Goal: Task Accomplishment & Management: Use online tool/utility

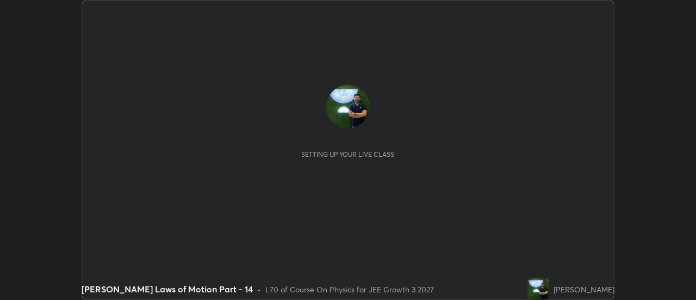
scroll to position [300, 696]
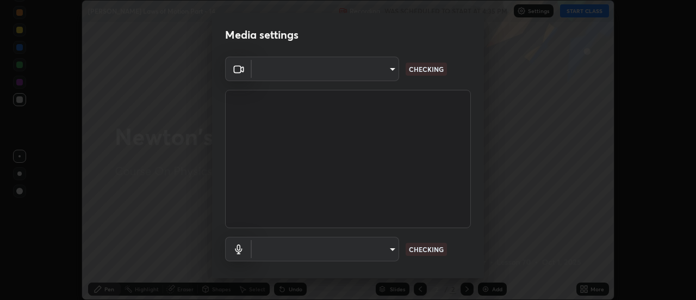
type input "6db99b6eec43879c9c37220b589585cee9a8a2a9ecad64e3b740b2de92d68dc4"
click at [354, 249] on body "Erase all Newton's Laws of Motion Part - 14 Recording WAS SCHEDULED TO START AT…" at bounding box center [348, 150] width 696 height 300
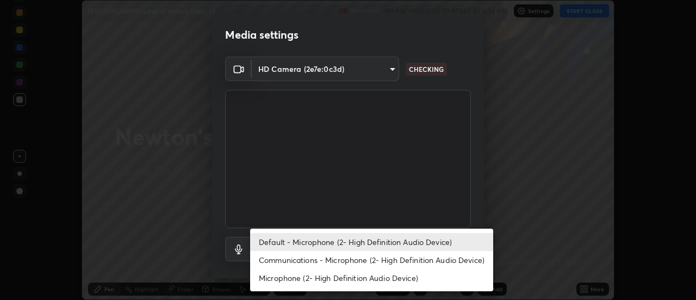
click at [307, 260] on li "Communications - Microphone (2- High Definition Audio Device)" at bounding box center [371, 260] width 243 height 18
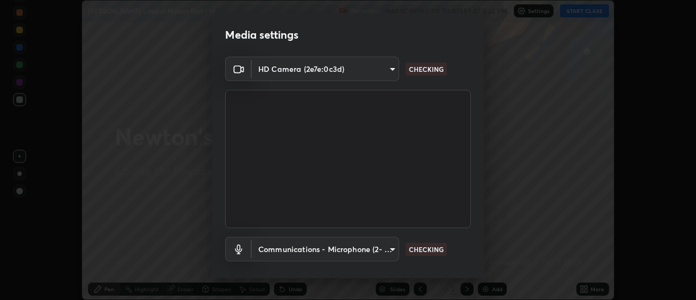
click at [301, 247] on body "Erase all Newton's Laws of Motion Part - 14 Recording WAS SCHEDULED TO START AT…" at bounding box center [348, 150] width 696 height 300
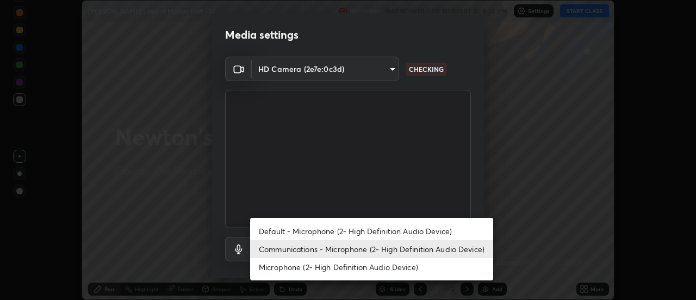
click at [307, 232] on li "Default - Microphone (2- High Definition Audio Device)" at bounding box center [371, 231] width 243 height 18
type input "default"
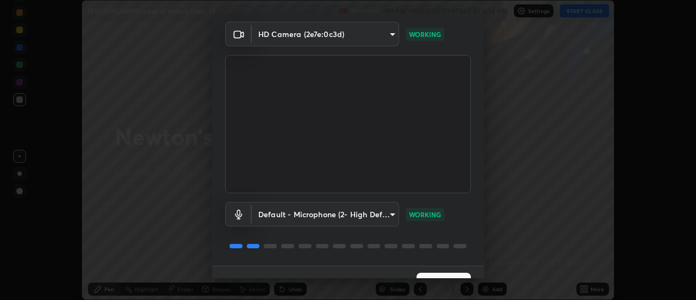
scroll to position [57, 0]
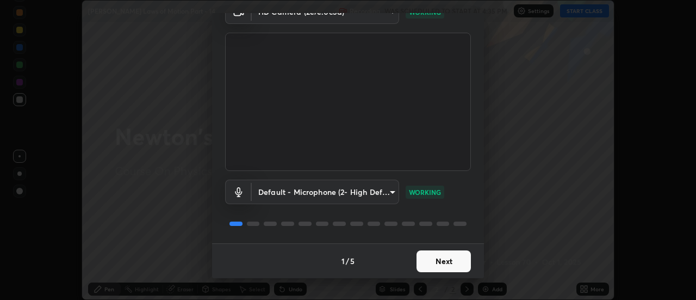
click at [435, 261] on button "Next" at bounding box center [444, 261] width 54 height 22
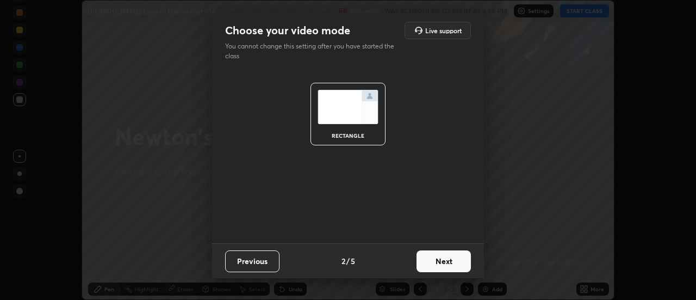
scroll to position [0, 0]
click at [439, 262] on button "Next" at bounding box center [444, 261] width 54 height 22
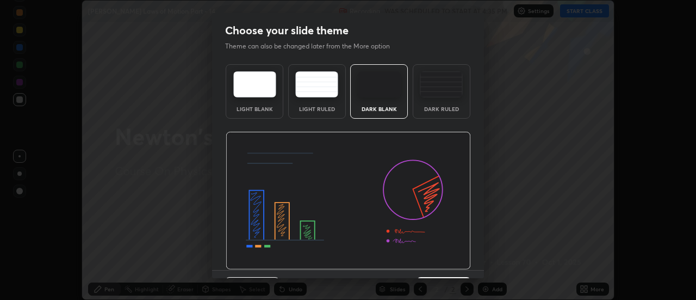
scroll to position [27, 0]
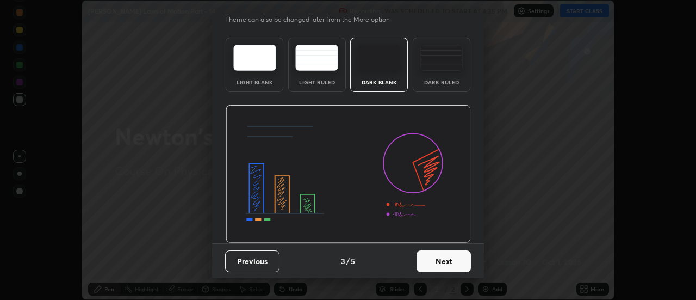
click at [443, 265] on button "Next" at bounding box center [444, 261] width 54 height 22
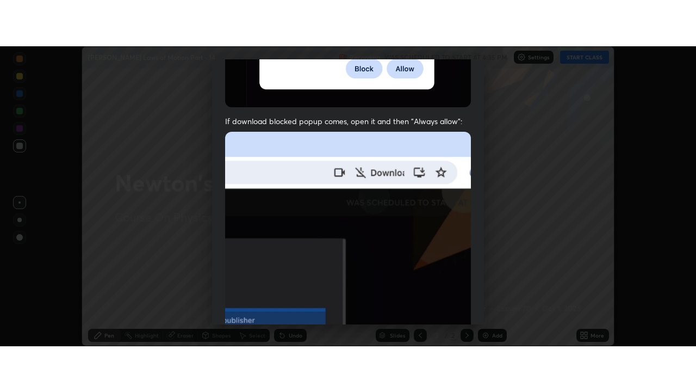
scroll to position [268, 0]
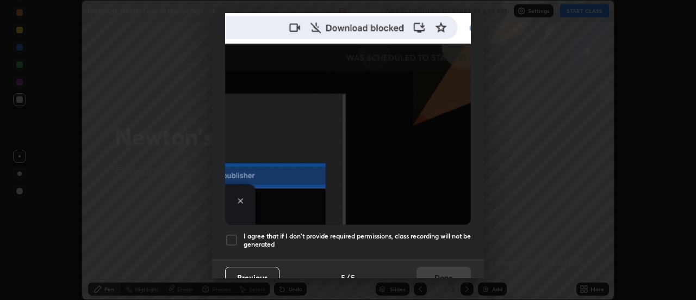
click at [365, 232] on h5 "I agree that if I don't provide required permissions, class recording will not …" at bounding box center [357, 240] width 227 height 17
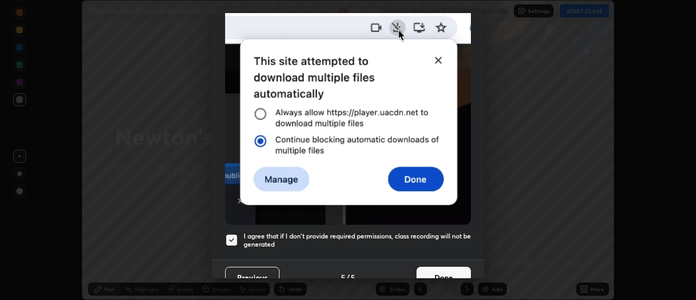
click at [434, 271] on button "Done" at bounding box center [444, 278] width 54 height 22
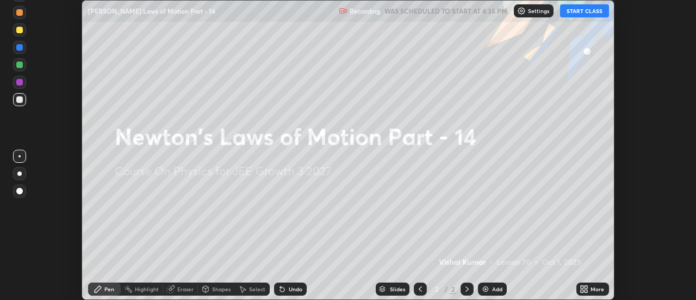
click at [592, 294] on div "More" at bounding box center [593, 288] width 33 height 13
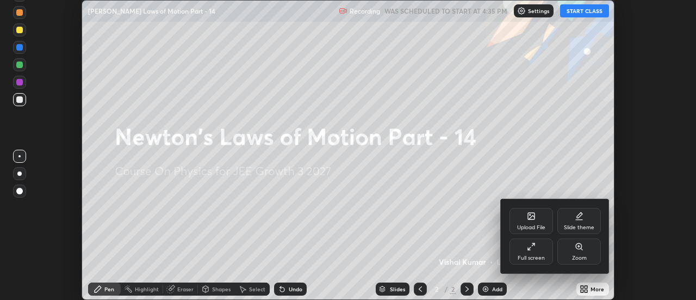
click at [532, 255] on div "Full screen" at bounding box center [531, 257] width 27 height 5
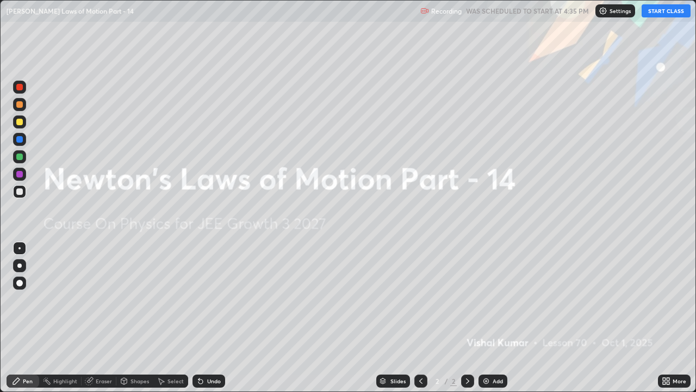
scroll to position [392, 696]
click at [671, 13] on button "START CLASS" at bounding box center [666, 10] width 49 height 13
click at [495, 299] on div "Add" at bounding box center [493, 380] width 29 height 13
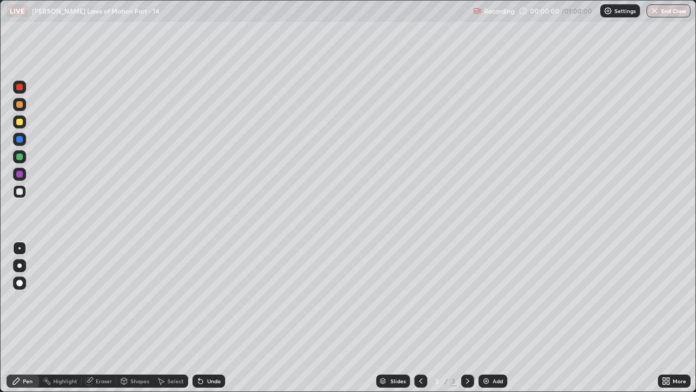
click at [21, 267] on div at bounding box center [19, 265] width 13 height 13
click at [19, 121] on div at bounding box center [19, 122] width 7 height 7
click at [17, 190] on div at bounding box center [19, 191] width 7 height 7
click at [211, 299] on div "Undo" at bounding box center [209, 380] width 33 height 13
click at [20, 157] on div at bounding box center [19, 156] width 7 height 7
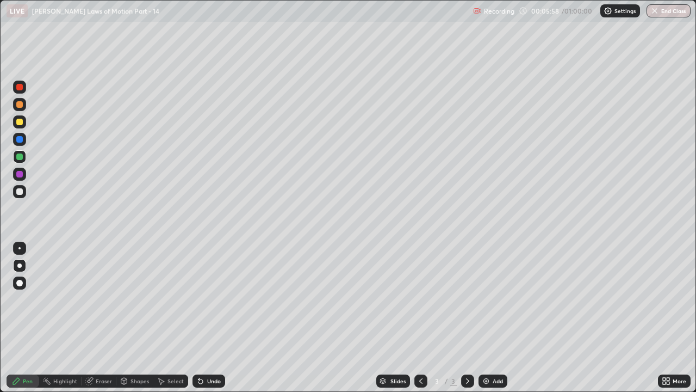
click at [22, 174] on div at bounding box center [19, 174] width 7 height 7
click at [209, 299] on div "Undo" at bounding box center [214, 380] width 14 height 5
click at [20, 159] on div at bounding box center [19, 156] width 7 height 7
click at [24, 192] on div at bounding box center [19, 191] width 13 height 13
click at [211, 299] on div "Undo" at bounding box center [214, 380] width 14 height 5
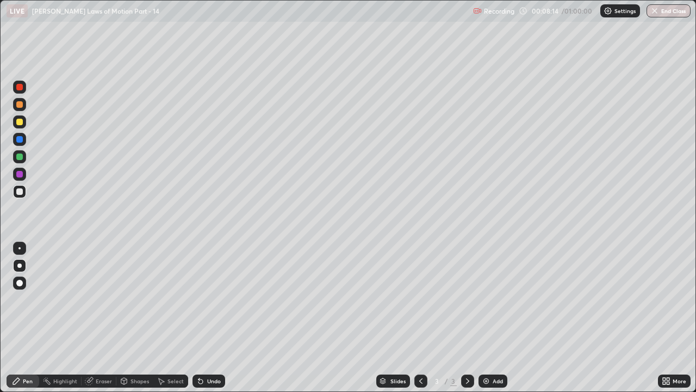
click at [493, 299] on div "Add" at bounding box center [493, 380] width 29 height 13
click at [18, 158] on div at bounding box center [19, 156] width 7 height 7
click at [421, 299] on icon at bounding box center [421, 380] width 9 height 9
click at [467, 299] on icon at bounding box center [468, 380] width 9 height 9
click at [20, 123] on div at bounding box center [19, 122] width 7 height 7
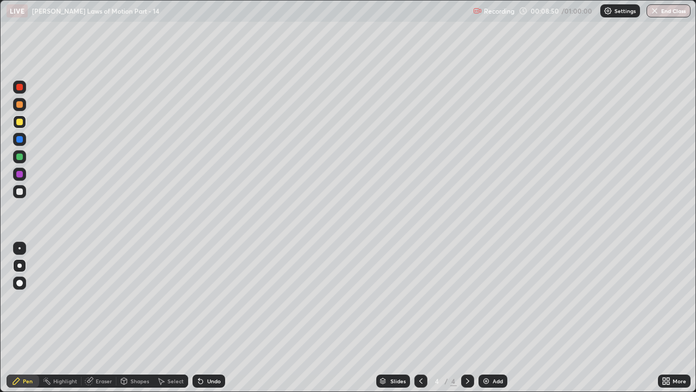
click at [18, 155] on div at bounding box center [19, 156] width 7 height 7
click at [17, 189] on div at bounding box center [19, 191] width 7 height 7
click at [20, 173] on div at bounding box center [19, 174] width 7 height 7
click at [423, 299] on div at bounding box center [421, 380] width 13 height 13
click at [467, 299] on icon at bounding box center [468, 380] width 9 height 9
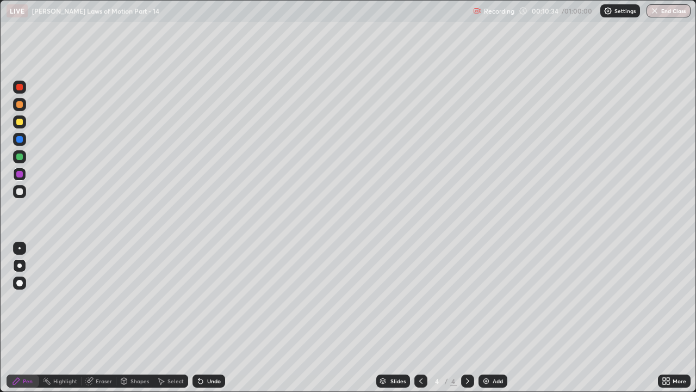
click at [419, 299] on icon at bounding box center [421, 380] width 9 height 9
click at [468, 299] on icon at bounding box center [468, 380] width 9 height 9
click at [499, 299] on div "Add" at bounding box center [493, 380] width 29 height 13
click at [18, 126] on div at bounding box center [19, 121] width 13 height 13
click at [21, 189] on div at bounding box center [19, 191] width 7 height 7
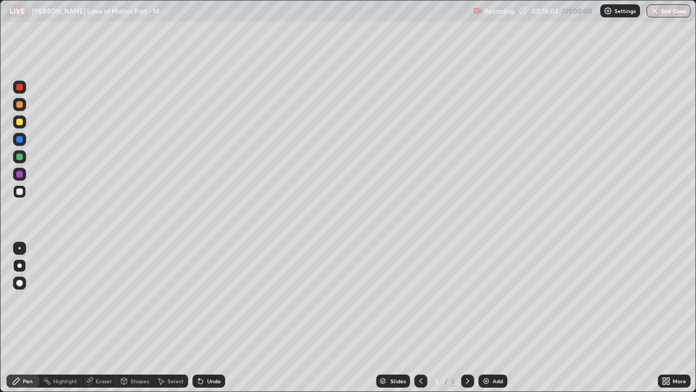
click at [212, 299] on div "Undo" at bounding box center [214, 380] width 14 height 5
click at [99, 299] on div "Eraser" at bounding box center [104, 380] width 16 height 5
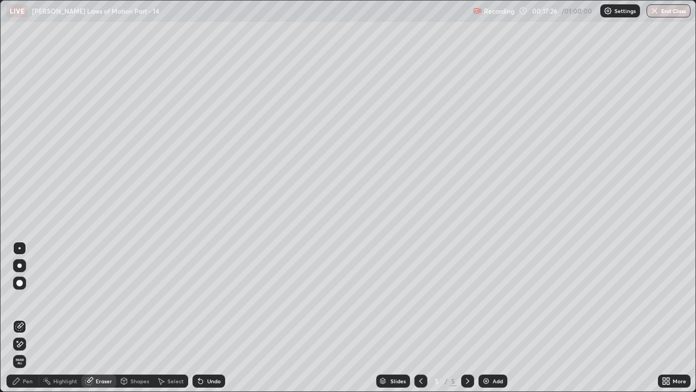
click at [22, 299] on div "Pen" at bounding box center [23, 380] width 33 height 13
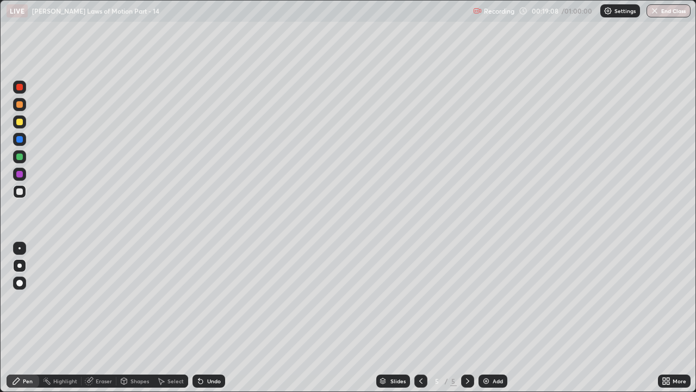
click at [491, 299] on div "Add" at bounding box center [493, 380] width 29 height 13
click at [18, 126] on div at bounding box center [19, 121] width 13 height 13
click at [20, 105] on div at bounding box center [19, 104] width 7 height 7
click at [20, 126] on div at bounding box center [19, 121] width 13 height 13
click at [20, 101] on div at bounding box center [19, 104] width 7 height 7
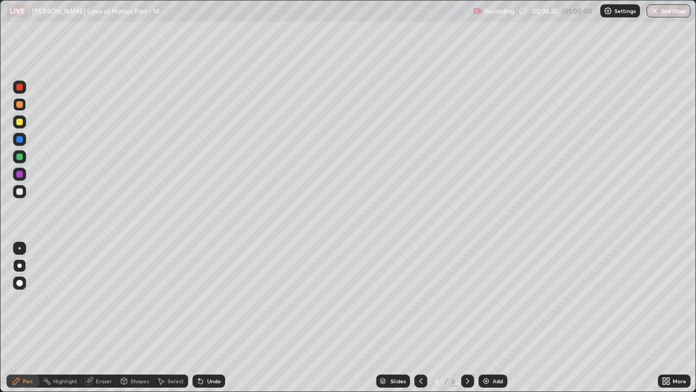
click at [17, 194] on div at bounding box center [19, 191] width 7 height 7
click at [18, 88] on div at bounding box center [19, 87] width 7 height 7
click at [18, 187] on div at bounding box center [19, 191] width 13 height 13
click at [97, 299] on div "Eraser" at bounding box center [99, 380] width 35 height 13
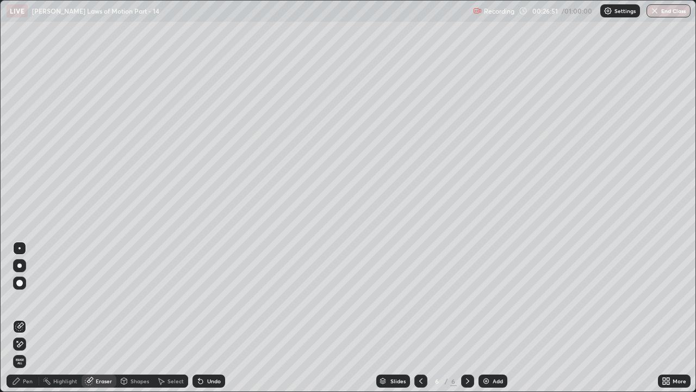
click at [12, 299] on icon at bounding box center [16, 380] width 9 height 9
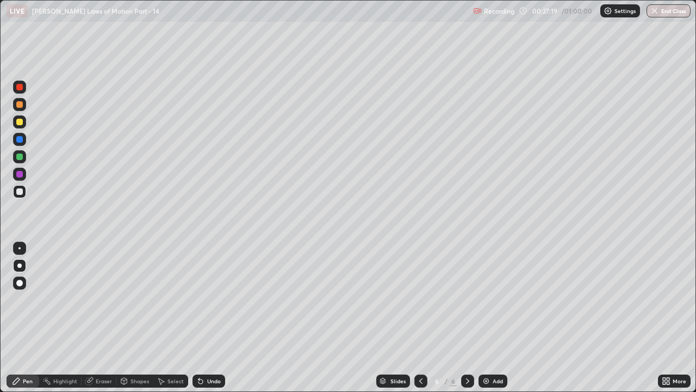
click at [207, 299] on div "Undo" at bounding box center [214, 380] width 14 height 5
click at [491, 299] on div "Add" at bounding box center [493, 380] width 29 height 13
click at [17, 122] on div at bounding box center [19, 122] width 7 height 7
click at [18, 192] on div at bounding box center [19, 191] width 7 height 7
click at [19, 156] on div at bounding box center [19, 156] width 7 height 7
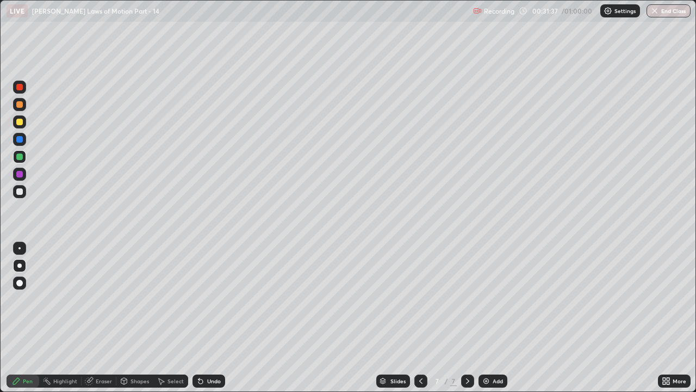
click at [18, 191] on div at bounding box center [19, 191] width 7 height 7
click at [207, 299] on div "Undo" at bounding box center [214, 380] width 14 height 5
click at [19, 126] on div at bounding box center [19, 121] width 13 height 13
click at [21, 172] on div at bounding box center [19, 174] width 7 height 7
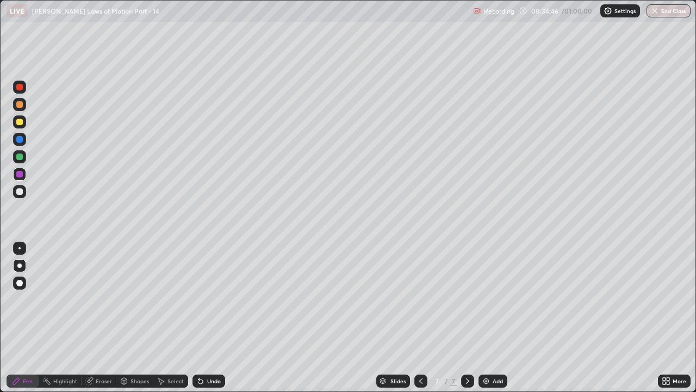
click at [22, 193] on div at bounding box center [19, 191] width 7 height 7
click at [211, 299] on div "Undo" at bounding box center [214, 380] width 14 height 5
click at [18, 122] on div at bounding box center [19, 122] width 7 height 7
click at [489, 299] on div "Add" at bounding box center [493, 380] width 29 height 13
click at [18, 193] on div at bounding box center [19, 191] width 7 height 7
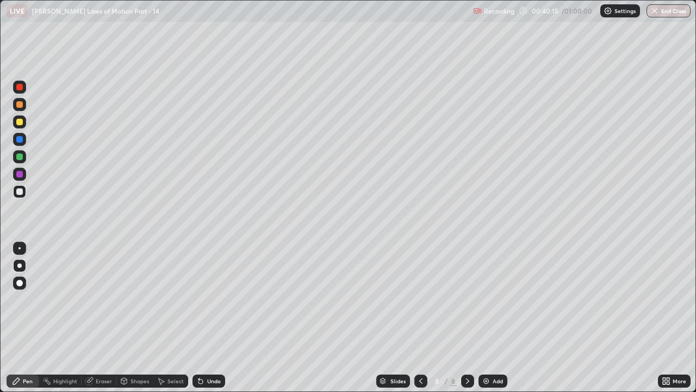
click at [19, 89] on div at bounding box center [19, 87] width 7 height 7
click at [207, 299] on div "Undo" at bounding box center [209, 380] width 33 height 13
click at [211, 299] on div "Undo" at bounding box center [209, 380] width 33 height 13
click at [211, 299] on div "Undo" at bounding box center [214, 380] width 14 height 5
click at [21, 120] on div at bounding box center [19, 122] width 7 height 7
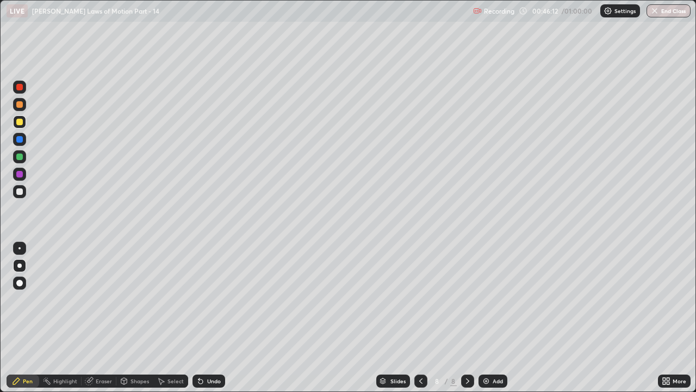
click at [213, 299] on div "Undo" at bounding box center [214, 380] width 14 height 5
click at [15, 187] on div at bounding box center [19, 191] width 13 height 13
click at [18, 299] on div at bounding box center [19, 304] width 17 height 131
click at [18, 160] on div at bounding box center [19, 156] width 13 height 13
click at [491, 299] on div "Add" at bounding box center [493, 380] width 29 height 13
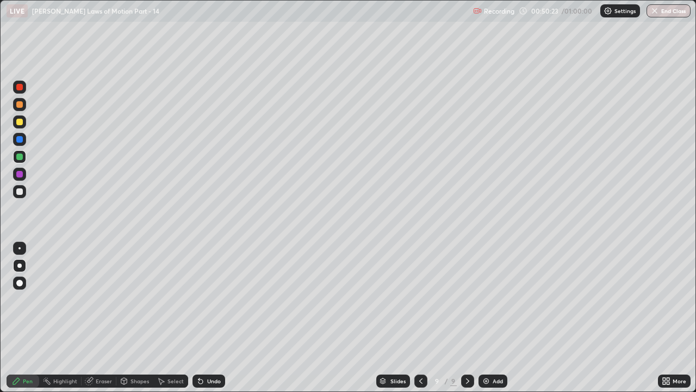
click at [21, 123] on div at bounding box center [19, 122] width 7 height 7
click at [417, 299] on icon at bounding box center [421, 380] width 9 height 9
click at [467, 299] on icon at bounding box center [468, 380] width 9 height 9
click at [666, 12] on button "End Class" at bounding box center [669, 10] width 43 height 13
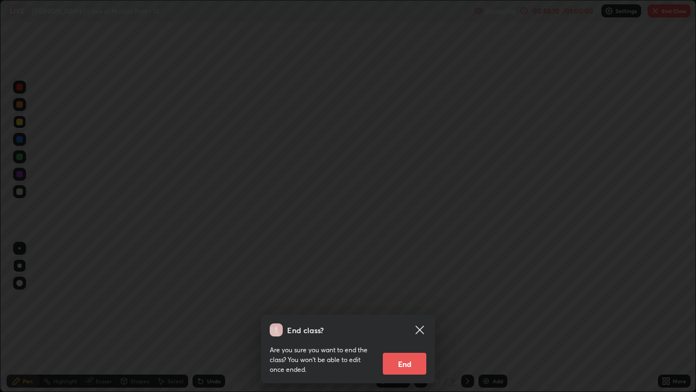
click at [403, 299] on button "End" at bounding box center [405, 364] width 44 height 22
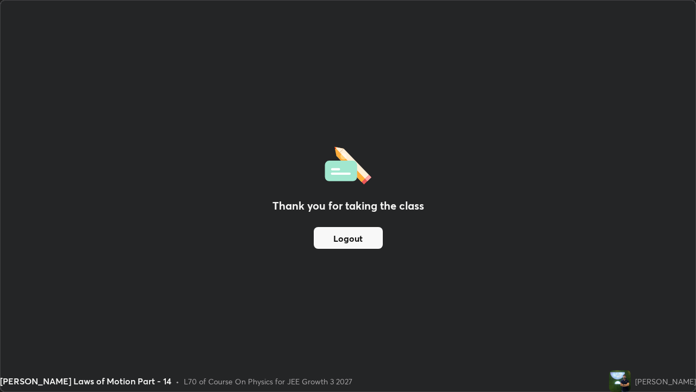
click at [350, 240] on button "Logout" at bounding box center [348, 238] width 69 height 22
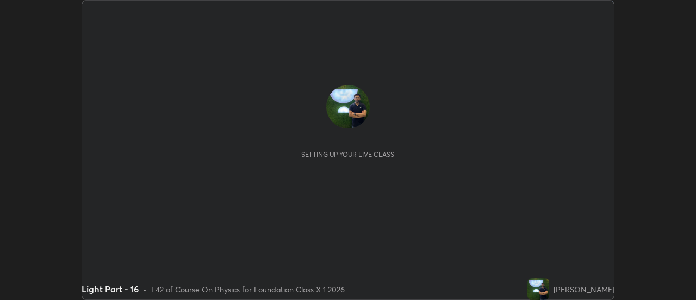
scroll to position [300, 696]
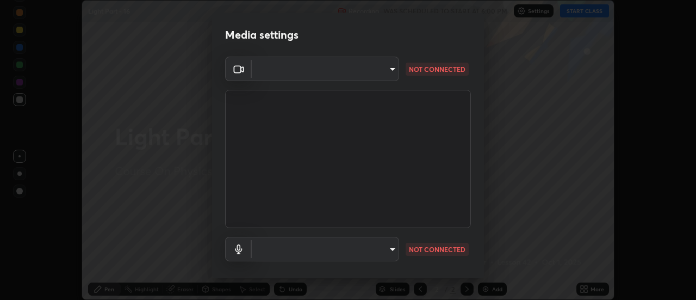
type input "6db99b6eec43879c9c37220b589585cee9a8a2a9ecad64e3b740b2de92d68dc4"
type input "default"
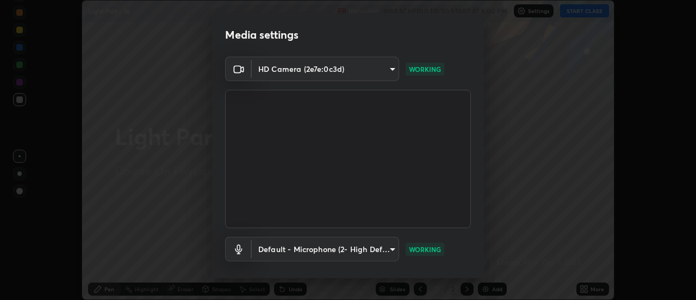
click at [366, 250] on body "Erase all Light Part - 16 Recording WAS SCHEDULED TO START AT 6:00 PM Settings …" at bounding box center [348, 150] width 696 height 300
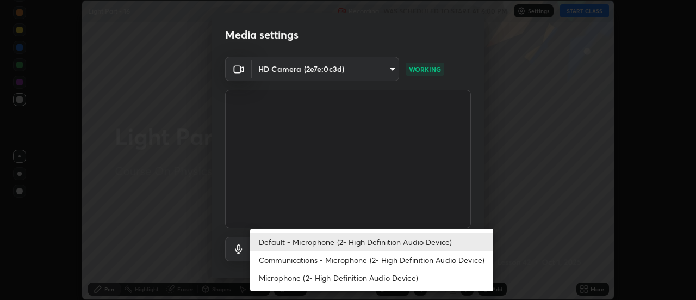
click at [347, 242] on li "Default - Microphone (2- High Definition Audio Device)" at bounding box center [371, 242] width 243 height 18
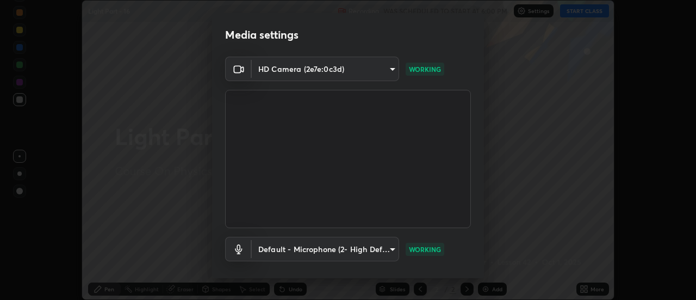
scroll to position [57, 0]
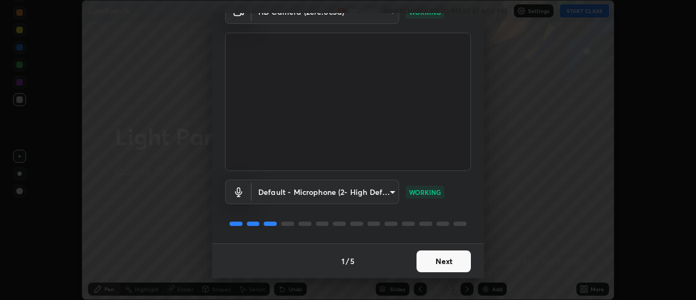
click at [433, 260] on button "Next" at bounding box center [444, 261] width 54 height 22
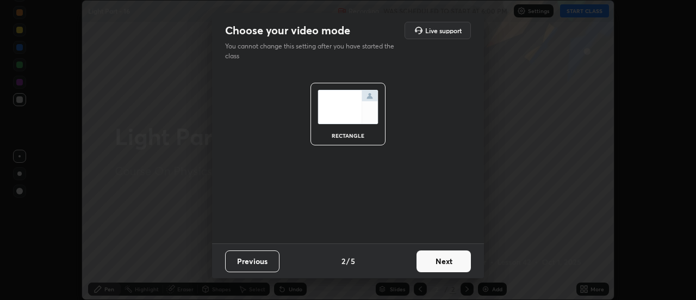
click at [437, 264] on button "Next" at bounding box center [444, 261] width 54 height 22
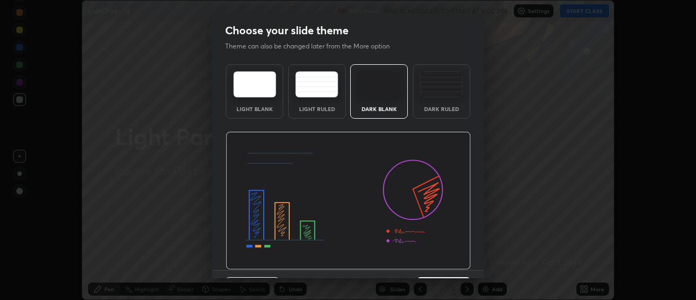
scroll to position [27, 0]
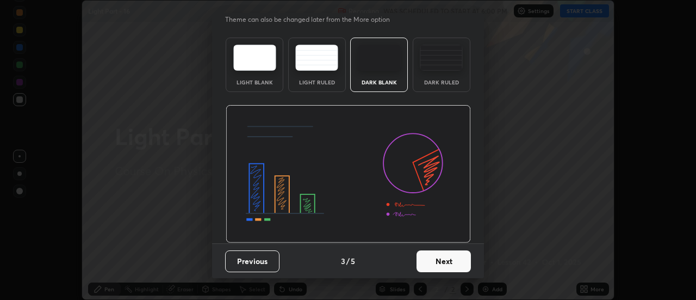
click at [435, 265] on button "Next" at bounding box center [444, 261] width 54 height 22
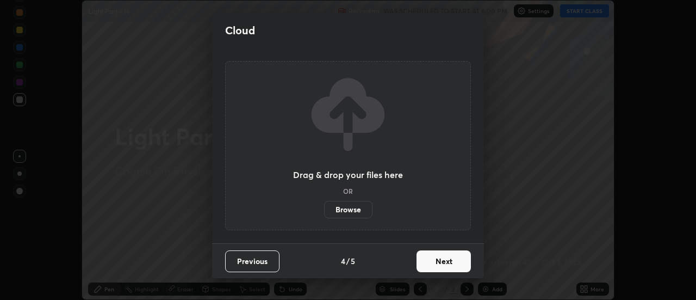
scroll to position [0, 0]
click at [436, 261] on button "Next" at bounding box center [444, 261] width 54 height 22
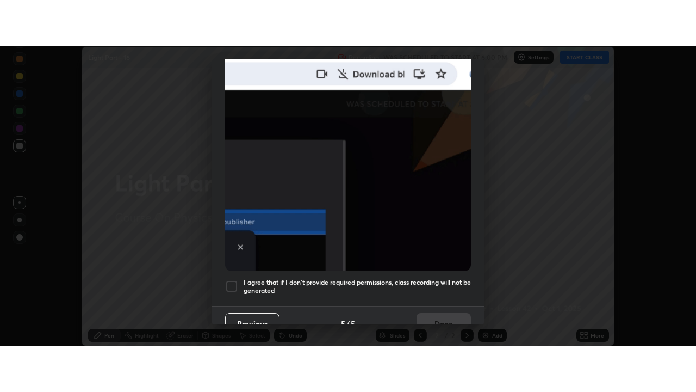
scroll to position [279, 0]
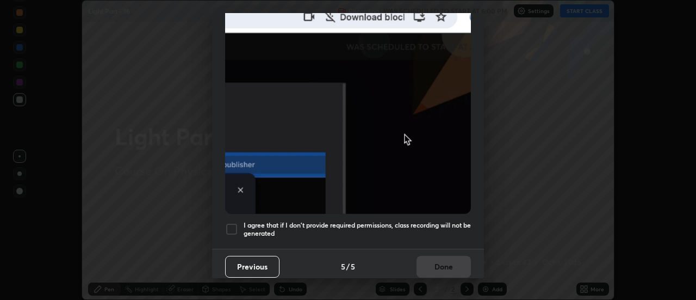
click at [440, 227] on h5 "I agree that if I don't provide required permissions, class recording will not …" at bounding box center [357, 229] width 227 height 17
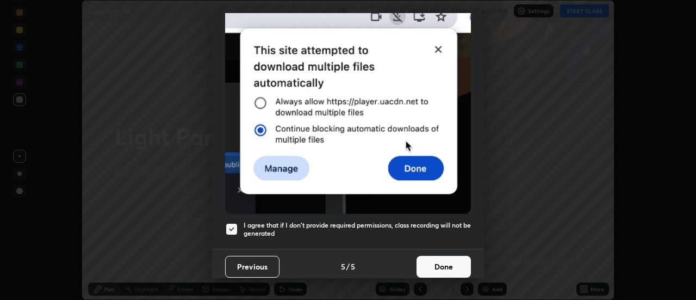
click at [453, 258] on button "Done" at bounding box center [444, 267] width 54 height 22
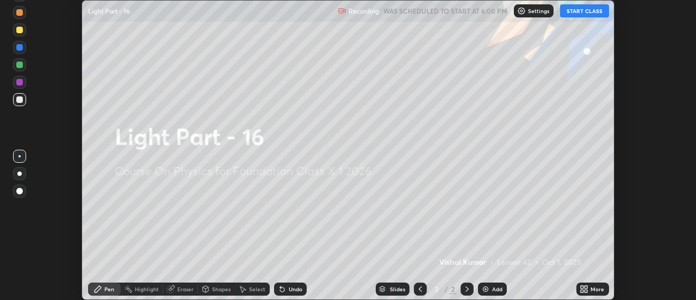
click at [586, 291] on icon at bounding box center [586, 290] width 3 height 3
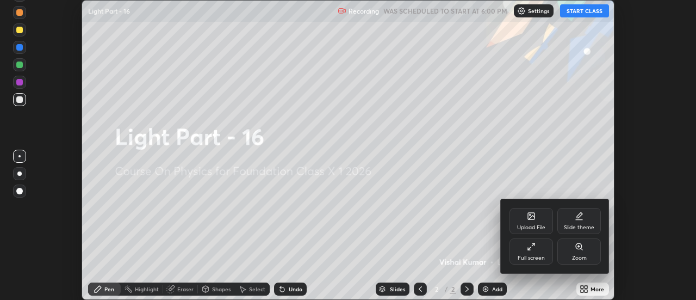
click at [532, 258] on div "Full screen" at bounding box center [531, 257] width 27 height 5
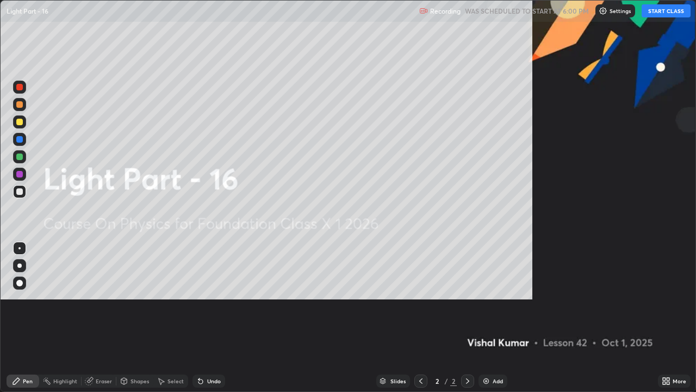
scroll to position [392, 696]
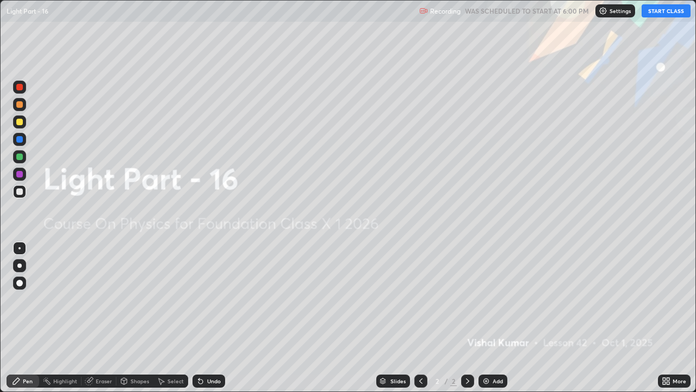
click at [662, 9] on button "START CLASS" at bounding box center [666, 10] width 49 height 13
click at [486, 299] on img at bounding box center [486, 380] width 9 height 9
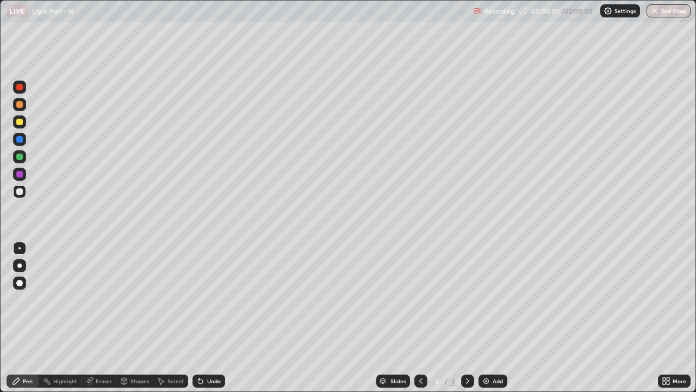
click at [19, 266] on div at bounding box center [19, 265] width 4 height 4
click at [21, 120] on div at bounding box center [19, 122] width 7 height 7
click at [18, 191] on div at bounding box center [19, 191] width 7 height 7
click at [210, 299] on div "Undo" at bounding box center [214, 380] width 14 height 5
click at [18, 156] on div at bounding box center [19, 156] width 7 height 7
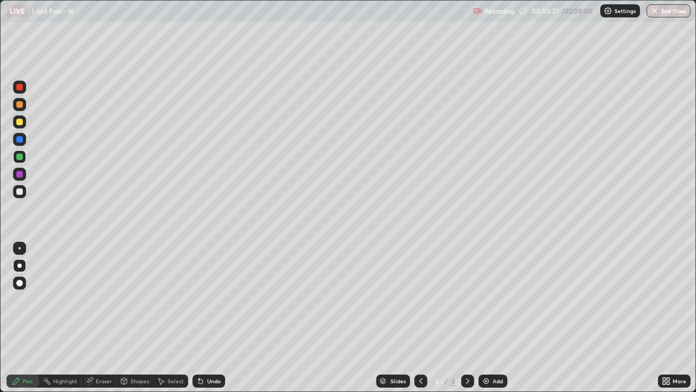
click at [491, 299] on div "Add" at bounding box center [493, 380] width 29 height 13
click at [21, 124] on div at bounding box center [19, 122] width 7 height 7
click at [207, 299] on div "Undo" at bounding box center [214, 380] width 14 height 5
click at [203, 299] on div "Undo" at bounding box center [209, 380] width 33 height 13
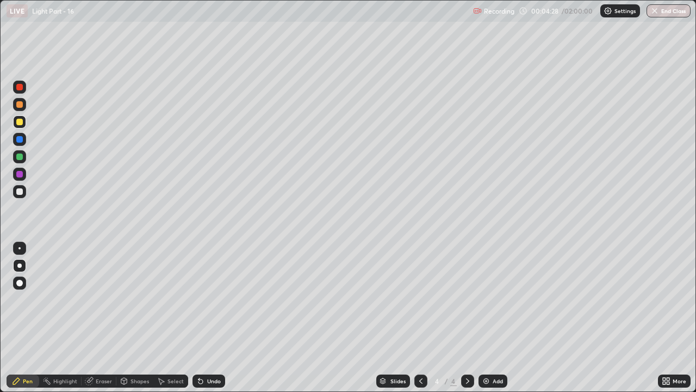
click at [203, 299] on div "Undo" at bounding box center [209, 380] width 33 height 13
click at [420, 299] on icon at bounding box center [421, 380] width 9 height 9
click at [467, 299] on icon at bounding box center [468, 380] width 9 height 9
click at [417, 299] on icon at bounding box center [421, 380] width 9 height 9
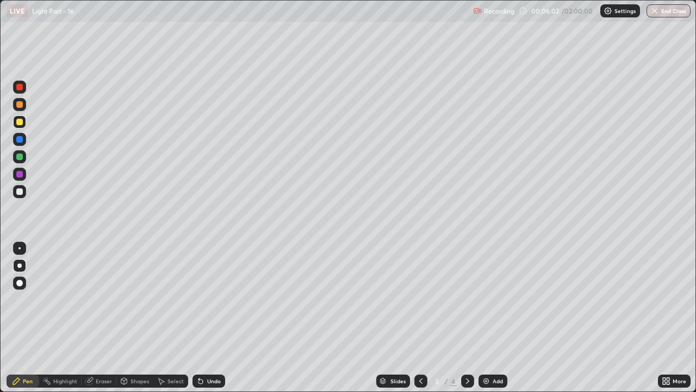
click at [466, 299] on icon at bounding box center [468, 380] width 9 height 9
click at [498, 299] on div "Add" at bounding box center [498, 380] width 10 height 5
click at [20, 192] on div at bounding box center [19, 191] width 7 height 7
click at [207, 299] on div "Undo" at bounding box center [214, 380] width 14 height 5
click at [208, 299] on div "Undo" at bounding box center [214, 380] width 14 height 5
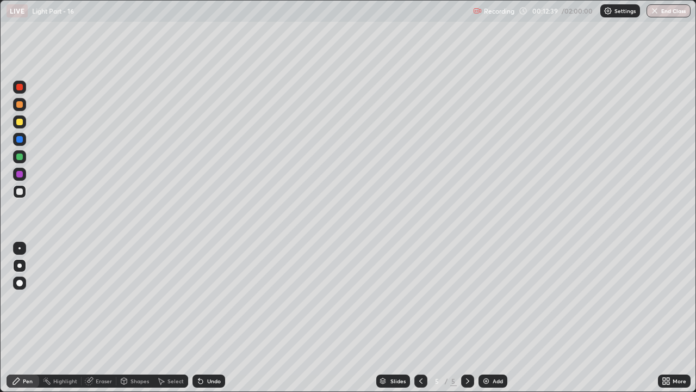
click at [493, 299] on div "Add" at bounding box center [493, 380] width 29 height 13
click at [420, 299] on icon at bounding box center [421, 380] width 9 height 9
click at [467, 299] on icon at bounding box center [468, 380] width 9 height 9
click at [493, 299] on div "Add" at bounding box center [498, 380] width 10 height 5
click at [21, 158] on div at bounding box center [19, 156] width 7 height 7
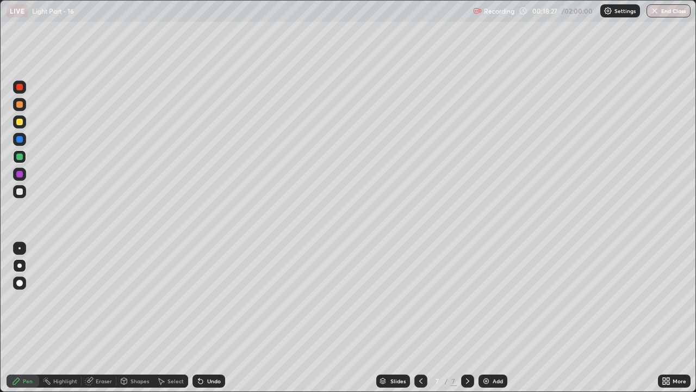
click at [486, 299] on img at bounding box center [486, 380] width 9 height 9
click at [19, 123] on div at bounding box center [19, 122] width 7 height 7
click at [490, 299] on div "Add" at bounding box center [493, 380] width 29 height 13
click at [201, 299] on icon at bounding box center [200, 380] width 9 height 9
click at [199, 299] on icon at bounding box center [201, 381] width 4 height 4
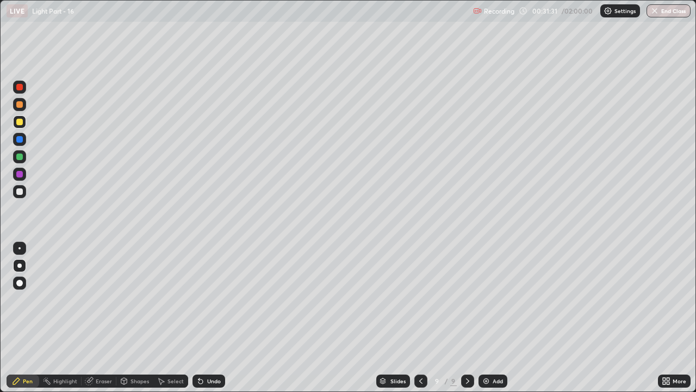
click at [21, 188] on div at bounding box center [19, 191] width 7 height 7
click at [19, 155] on div at bounding box center [19, 156] width 7 height 7
click at [207, 299] on div "Undo" at bounding box center [209, 380] width 33 height 13
click at [204, 299] on div "Undo" at bounding box center [209, 380] width 33 height 13
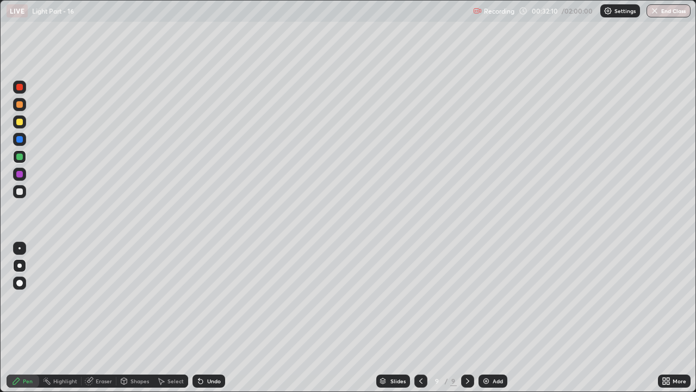
click at [20, 192] on div at bounding box center [19, 191] width 7 height 7
click at [19, 194] on div at bounding box center [19, 191] width 7 height 7
click at [97, 299] on div "Eraser" at bounding box center [104, 380] width 16 height 5
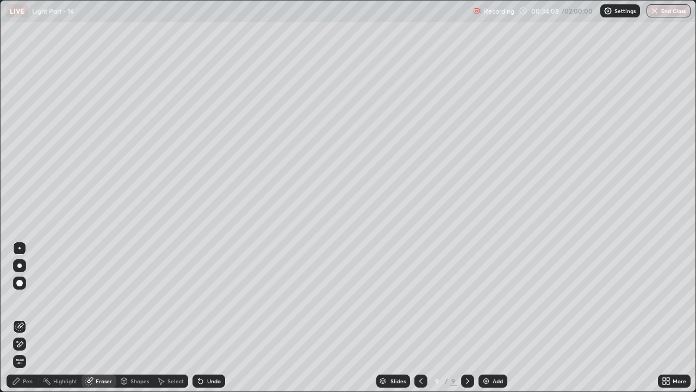
click at [15, 299] on icon at bounding box center [16, 381] width 7 height 7
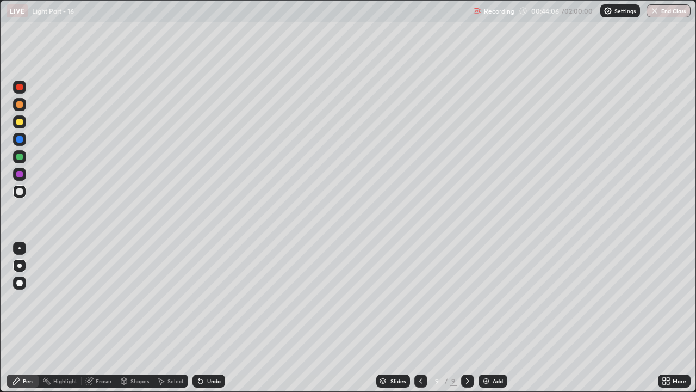
click at [489, 299] on img at bounding box center [486, 380] width 9 height 9
click at [17, 119] on div at bounding box center [19, 122] width 7 height 7
click at [199, 299] on icon at bounding box center [201, 381] width 4 height 4
click at [206, 299] on div "Undo" at bounding box center [209, 380] width 33 height 13
click at [490, 299] on div "Add" at bounding box center [493, 380] width 29 height 13
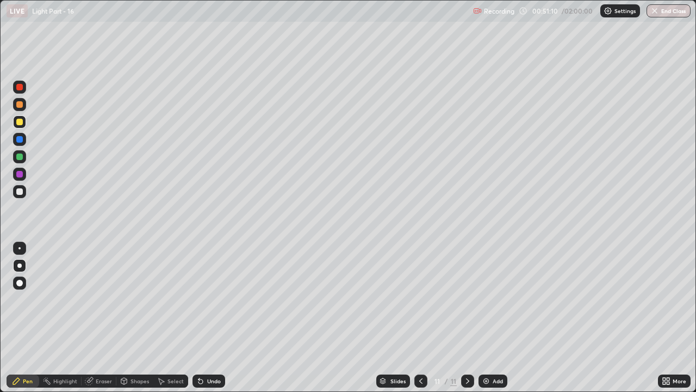
click at [495, 299] on div "Add" at bounding box center [498, 380] width 10 height 5
click at [202, 299] on div "Undo" at bounding box center [209, 380] width 33 height 13
click at [199, 299] on icon at bounding box center [201, 381] width 4 height 4
click at [197, 299] on icon at bounding box center [200, 380] width 9 height 9
click at [199, 299] on icon at bounding box center [201, 381] width 4 height 4
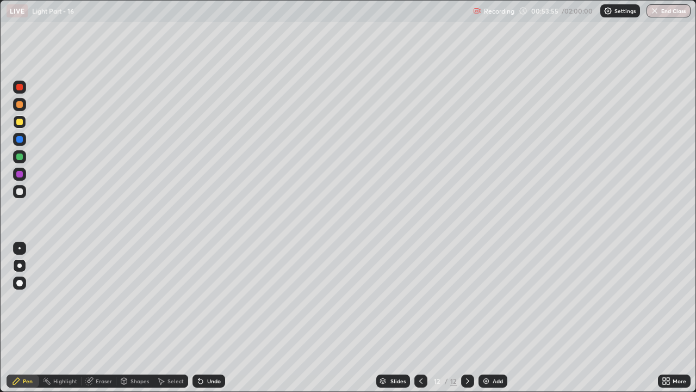
click at [488, 299] on img at bounding box center [486, 380] width 9 height 9
click at [208, 299] on div "Undo" at bounding box center [214, 380] width 14 height 5
click at [210, 299] on div "Undo" at bounding box center [214, 380] width 14 height 5
click at [212, 299] on div "Undo" at bounding box center [214, 380] width 14 height 5
click at [490, 299] on img at bounding box center [486, 380] width 9 height 9
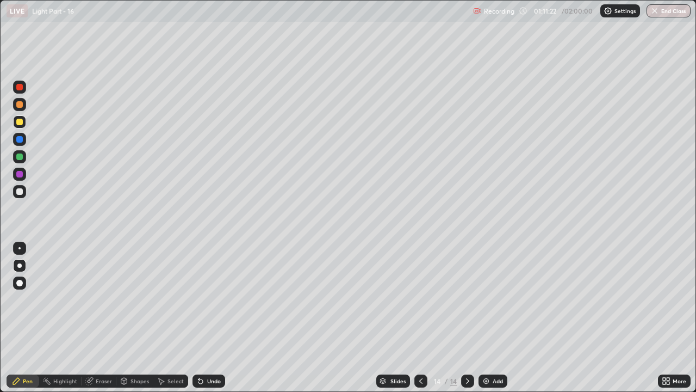
click at [214, 299] on div "Undo" at bounding box center [209, 380] width 33 height 13
click at [211, 299] on div "Undo" at bounding box center [214, 380] width 14 height 5
click at [205, 299] on div "Undo" at bounding box center [209, 380] width 33 height 13
click at [204, 299] on div "Undo" at bounding box center [209, 380] width 33 height 13
click at [492, 299] on div "Add" at bounding box center [493, 380] width 29 height 13
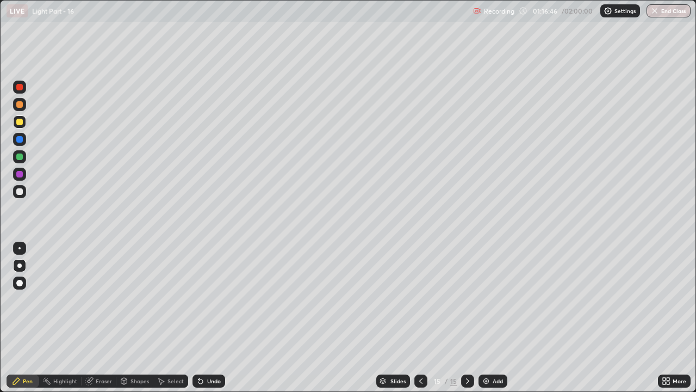
click at [213, 299] on div "Undo" at bounding box center [214, 380] width 14 height 5
click at [207, 299] on div "Undo" at bounding box center [214, 380] width 14 height 5
click at [206, 299] on div "Undo" at bounding box center [209, 380] width 33 height 13
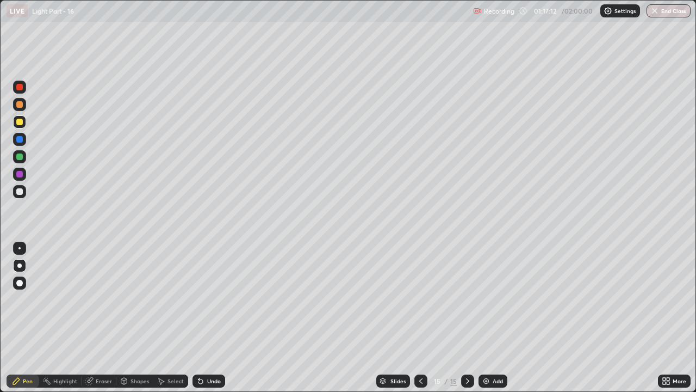
click at [206, 299] on div "Undo" at bounding box center [209, 380] width 33 height 13
click at [203, 299] on icon at bounding box center [200, 380] width 9 height 9
click at [489, 299] on img at bounding box center [486, 380] width 9 height 9
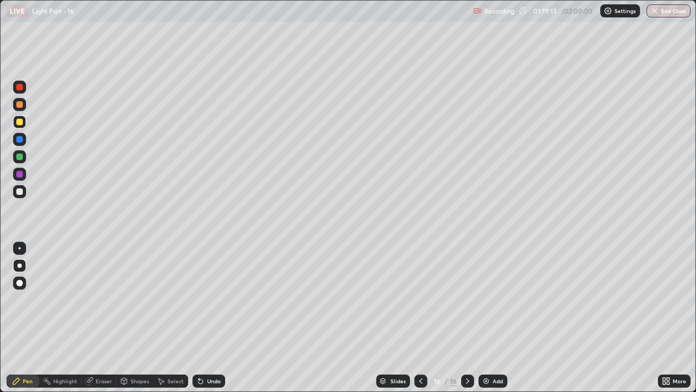
click at [126, 299] on icon at bounding box center [124, 380] width 9 height 9
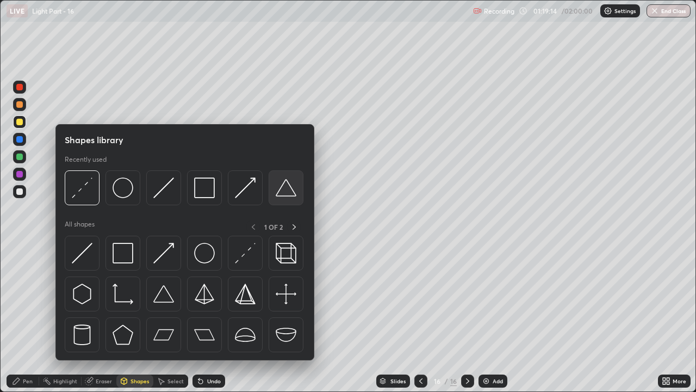
click at [285, 189] on img at bounding box center [286, 187] width 21 height 21
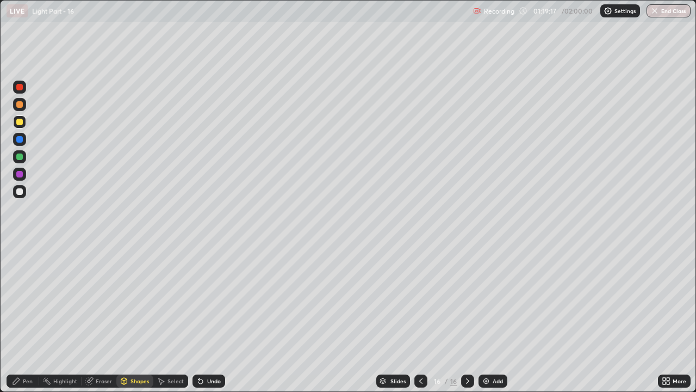
click at [208, 299] on div "Undo" at bounding box center [214, 380] width 14 height 5
click at [24, 299] on div "Pen" at bounding box center [28, 380] width 10 height 5
click at [20, 193] on div at bounding box center [19, 191] width 7 height 7
click at [126, 299] on icon at bounding box center [124, 381] width 6 height 7
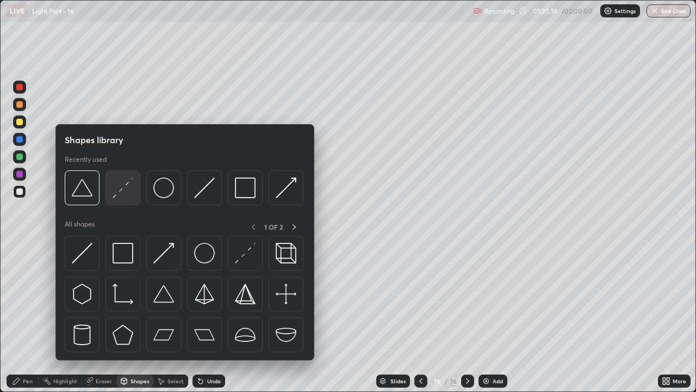
click at [117, 181] on img at bounding box center [123, 187] width 21 height 21
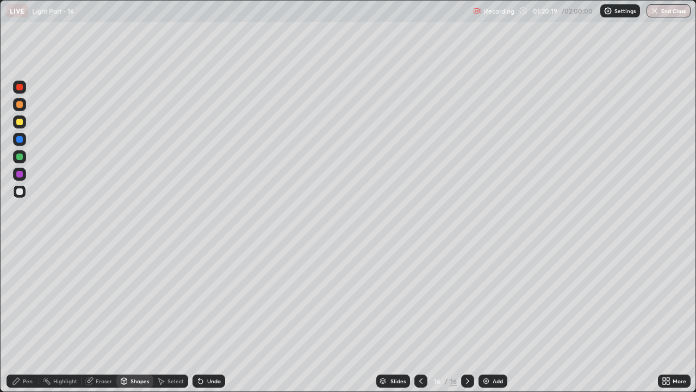
click at [21, 176] on div at bounding box center [19, 174] width 7 height 7
click at [22, 299] on div "Pen" at bounding box center [23, 380] width 33 height 13
click at [144, 299] on div "Shapes" at bounding box center [140, 380] width 18 height 5
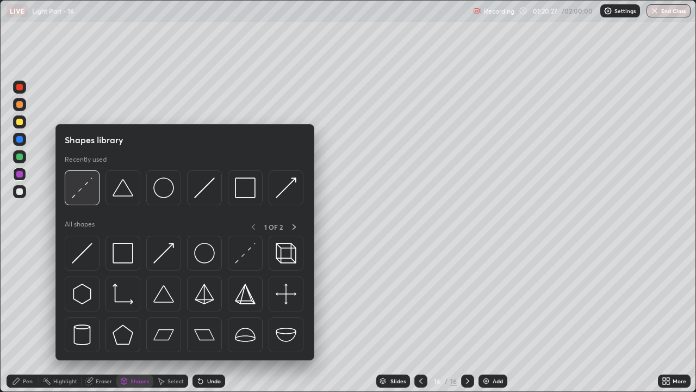
click at [83, 190] on img at bounding box center [82, 187] width 21 height 21
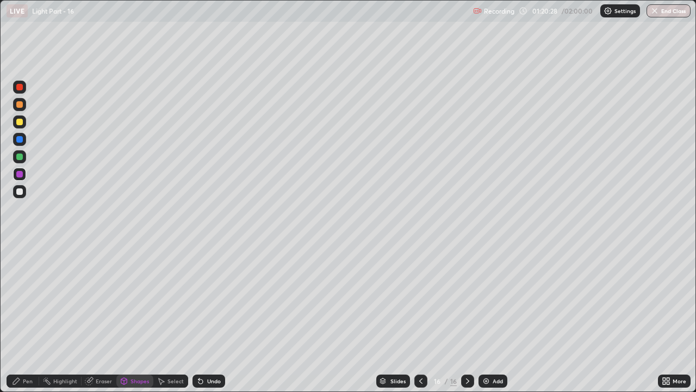
click at [21, 193] on div at bounding box center [19, 191] width 7 height 7
click at [23, 299] on div "Pen" at bounding box center [28, 380] width 10 height 5
click at [207, 299] on div "Undo" at bounding box center [214, 380] width 14 height 5
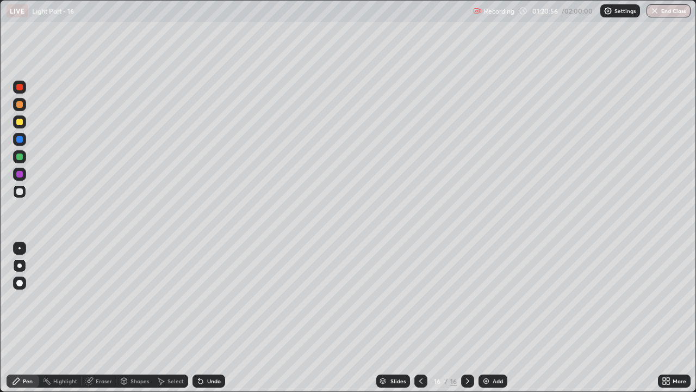
click at [201, 299] on icon at bounding box center [200, 380] width 9 height 9
click at [211, 299] on div "Undo" at bounding box center [214, 380] width 14 height 5
click at [209, 299] on div "Undo" at bounding box center [214, 380] width 14 height 5
click at [21, 174] on div at bounding box center [19, 174] width 7 height 7
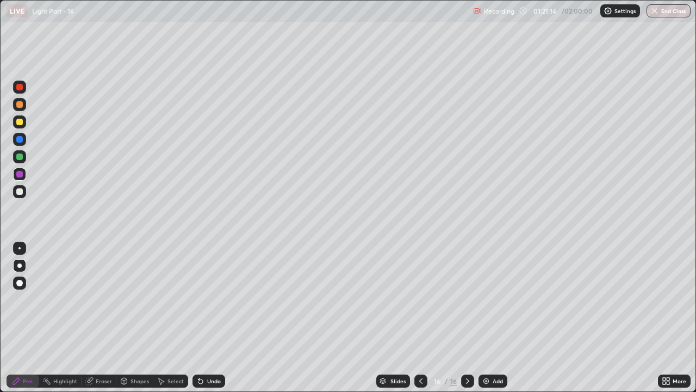
click at [131, 299] on div "Shapes" at bounding box center [140, 380] width 18 height 5
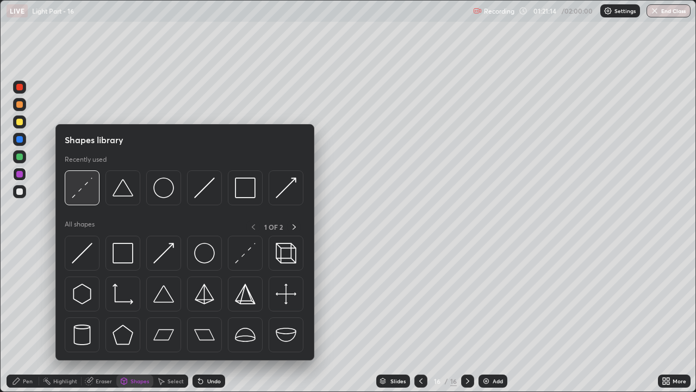
click at [86, 194] on img at bounding box center [82, 187] width 21 height 21
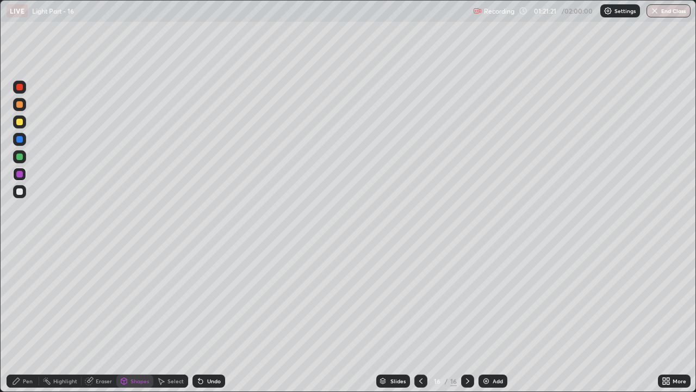
click at [25, 299] on div "Pen" at bounding box center [28, 380] width 10 height 5
click at [19, 194] on div at bounding box center [19, 191] width 7 height 7
click at [131, 299] on div "Shapes" at bounding box center [140, 380] width 18 height 5
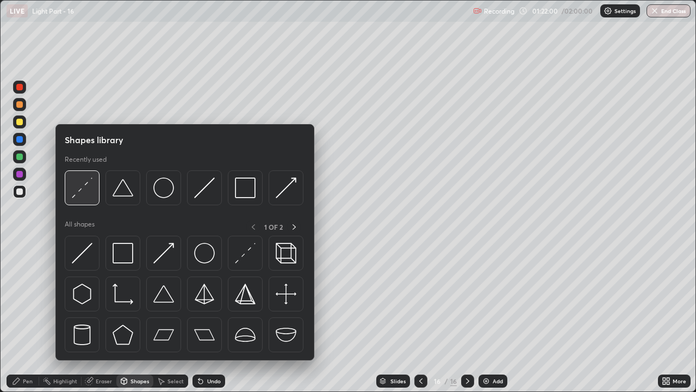
click at [81, 198] on img at bounding box center [82, 187] width 21 height 21
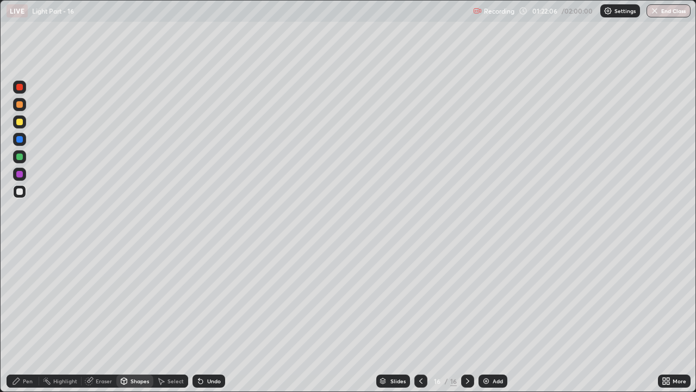
click at [17, 191] on div at bounding box center [19, 191] width 7 height 7
click at [138, 299] on div "Shapes" at bounding box center [134, 380] width 37 height 13
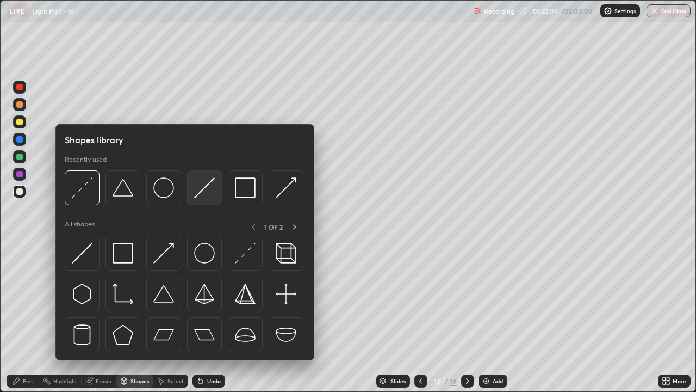
click at [203, 185] on img at bounding box center [204, 187] width 21 height 21
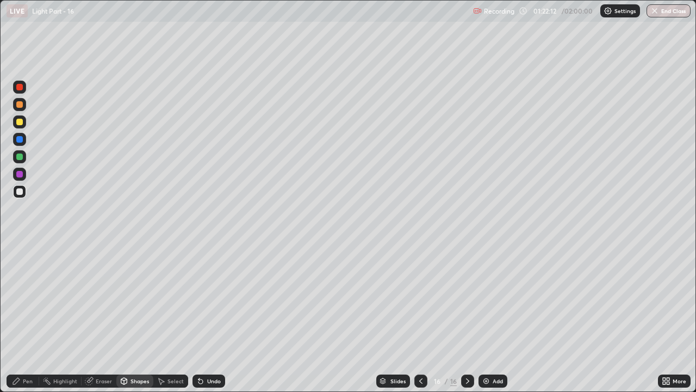
click at [24, 299] on div "Pen" at bounding box center [28, 380] width 10 height 5
click at [18, 159] on div at bounding box center [19, 156] width 7 height 7
click at [134, 299] on div "Shapes" at bounding box center [140, 380] width 18 height 5
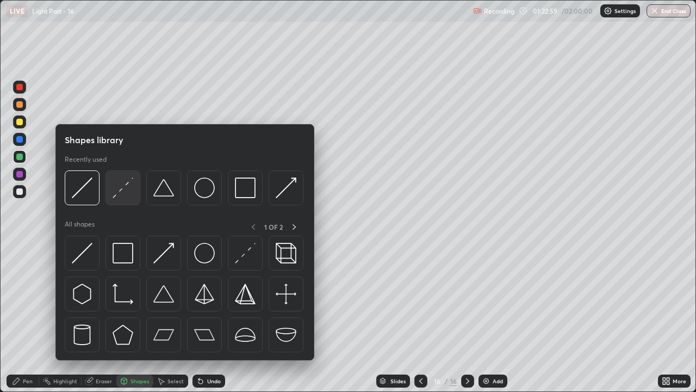
click at [121, 187] on img at bounding box center [123, 187] width 21 height 21
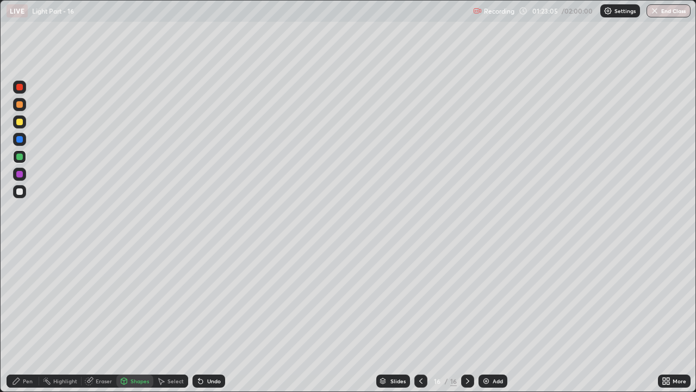
click at [27, 299] on div "Pen" at bounding box center [28, 380] width 10 height 5
click at [207, 299] on div "Undo" at bounding box center [214, 380] width 14 height 5
click at [206, 299] on div "Undo" at bounding box center [209, 380] width 33 height 13
click at [205, 299] on div "Undo" at bounding box center [209, 380] width 33 height 13
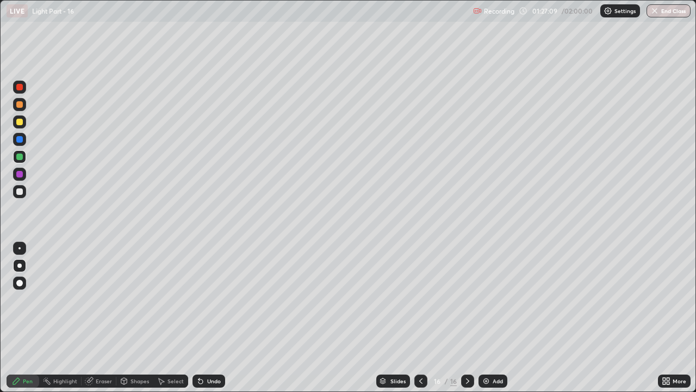
click at [207, 299] on div "Undo" at bounding box center [214, 380] width 14 height 5
click at [493, 299] on div "Add" at bounding box center [498, 380] width 10 height 5
click at [420, 299] on icon at bounding box center [421, 380] width 9 height 9
click at [467, 299] on icon at bounding box center [468, 380] width 9 height 9
click at [421, 299] on icon at bounding box center [421, 380] width 9 height 9
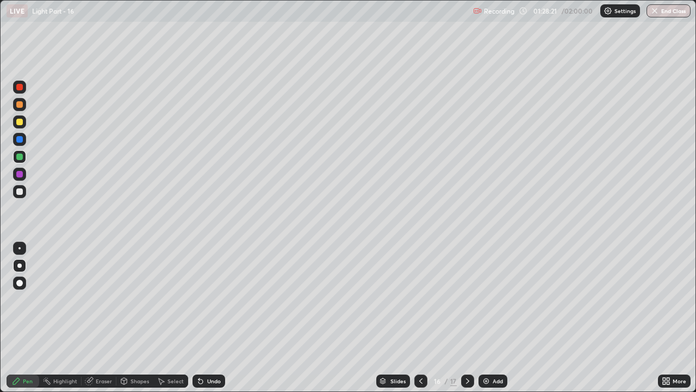
click at [465, 299] on icon at bounding box center [468, 380] width 9 height 9
click at [419, 299] on div at bounding box center [421, 380] width 13 height 13
click at [467, 299] on icon at bounding box center [468, 380] width 9 height 9
click at [421, 299] on icon at bounding box center [421, 380] width 9 height 9
click at [466, 299] on icon at bounding box center [468, 380] width 9 height 9
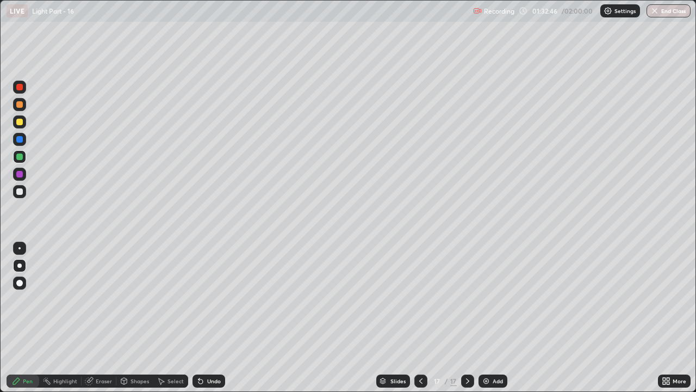
click at [420, 299] on icon at bounding box center [421, 380] width 9 height 9
click at [467, 299] on icon at bounding box center [468, 380] width 9 height 9
click at [420, 299] on icon at bounding box center [421, 380] width 9 height 9
click at [467, 299] on icon at bounding box center [468, 380] width 9 height 9
click at [420, 299] on icon at bounding box center [421, 380] width 9 height 9
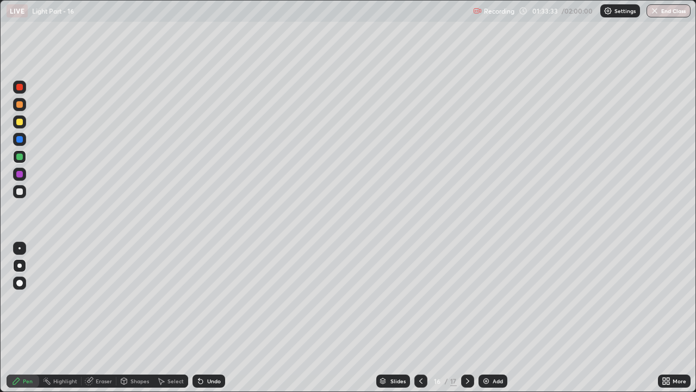
click at [468, 299] on icon at bounding box center [468, 380] width 9 height 9
click at [203, 299] on icon at bounding box center [200, 380] width 9 height 9
click at [204, 299] on div "Undo" at bounding box center [209, 380] width 33 height 13
click at [420, 299] on icon at bounding box center [421, 380] width 9 height 9
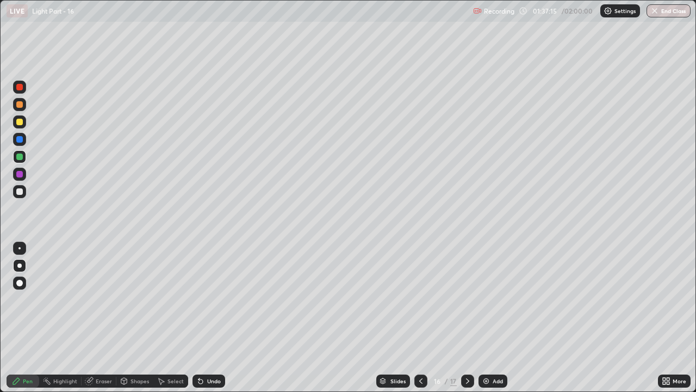
click at [465, 299] on icon at bounding box center [468, 380] width 9 height 9
click at [490, 299] on div "Add" at bounding box center [493, 380] width 29 height 13
click at [17, 121] on div at bounding box center [19, 122] width 7 height 7
click at [422, 299] on icon at bounding box center [421, 380] width 9 height 9
click at [467, 299] on div at bounding box center [467, 380] width 13 height 13
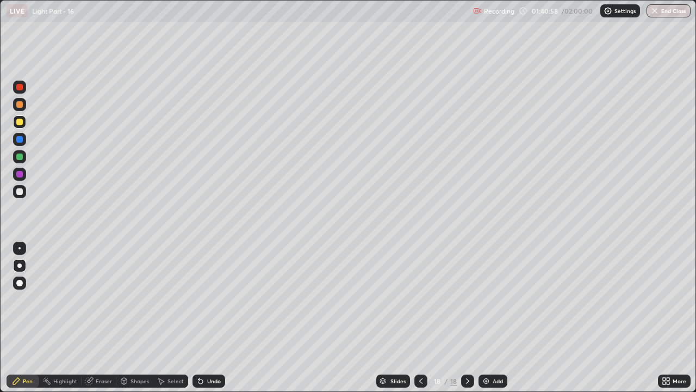
click at [490, 299] on div "Add" at bounding box center [493, 380] width 29 height 13
click at [418, 299] on icon at bounding box center [421, 380] width 9 height 9
click at [467, 299] on icon at bounding box center [468, 380] width 9 height 9
click at [419, 299] on icon at bounding box center [421, 380] width 9 height 9
click at [468, 299] on icon at bounding box center [468, 380] width 9 height 9
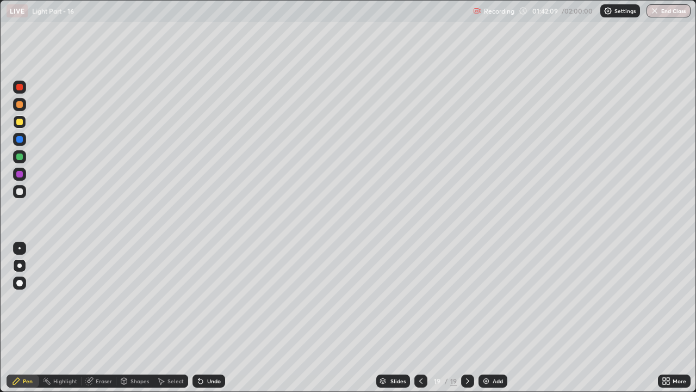
click at [205, 299] on div "Undo" at bounding box center [209, 380] width 33 height 13
click at [204, 299] on div "Undo" at bounding box center [209, 380] width 33 height 13
click at [684, 7] on button "End Class" at bounding box center [669, 10] width 44 height 13
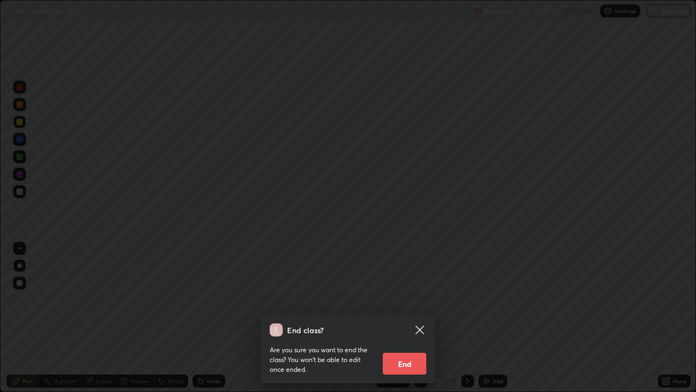
click at [409, 299] on button "End" at bounding box center [405, 364] width 44 height 22
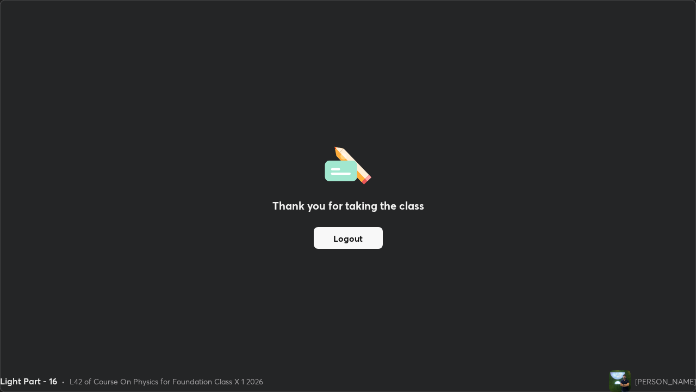
click at [368, 234] on button "Logout" at bounding box center [348, 238] width 69 height 22
